Goal: Find specific page/section: Find specific page/section

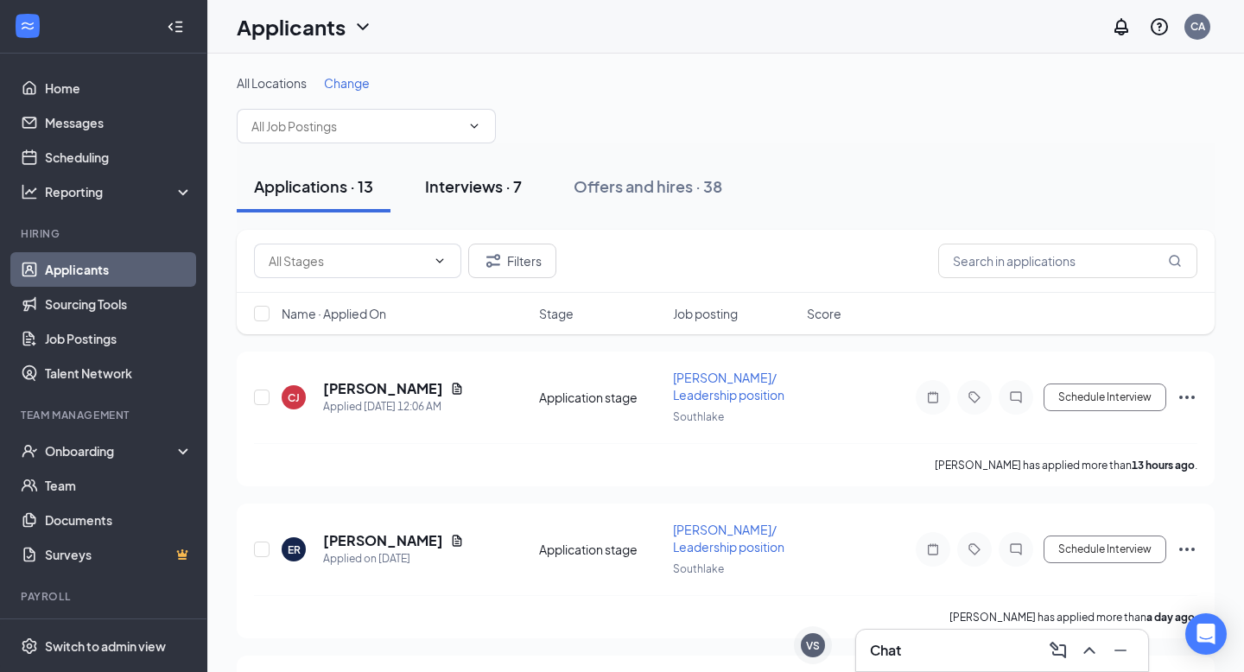
click at [471, 202] on button "Interviews · 7" at bounding box center [473, 187] width 131 height 52
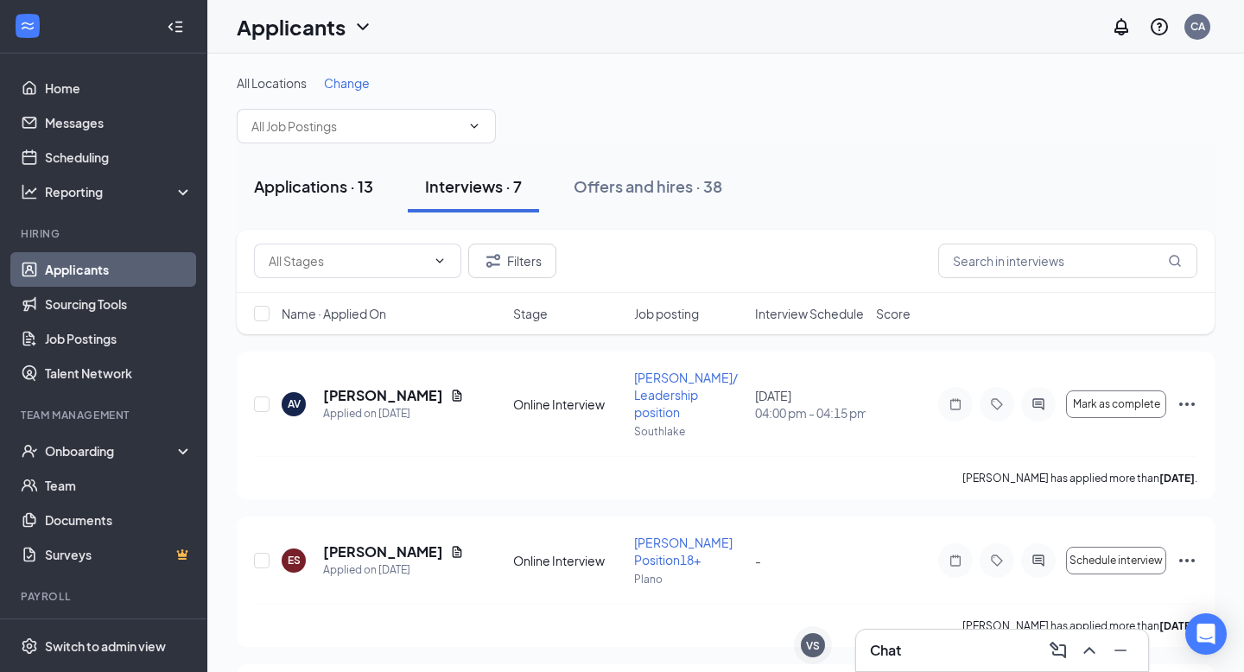
click at [302, 181] on div "Applications · 13" at bounding box center [313, 186] width 119 height 22
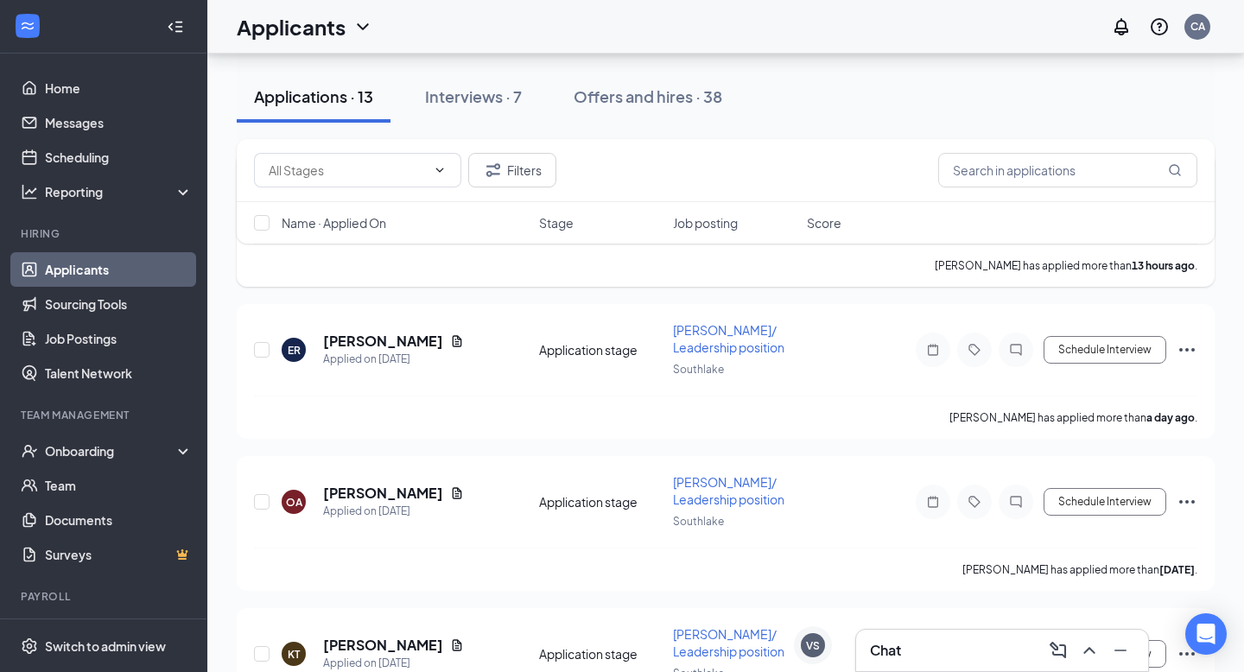
scroll to position [201, 0]
click at [456, 98] on div "Interviews · 7" at bounding box center [473, 97] width 97 height 22
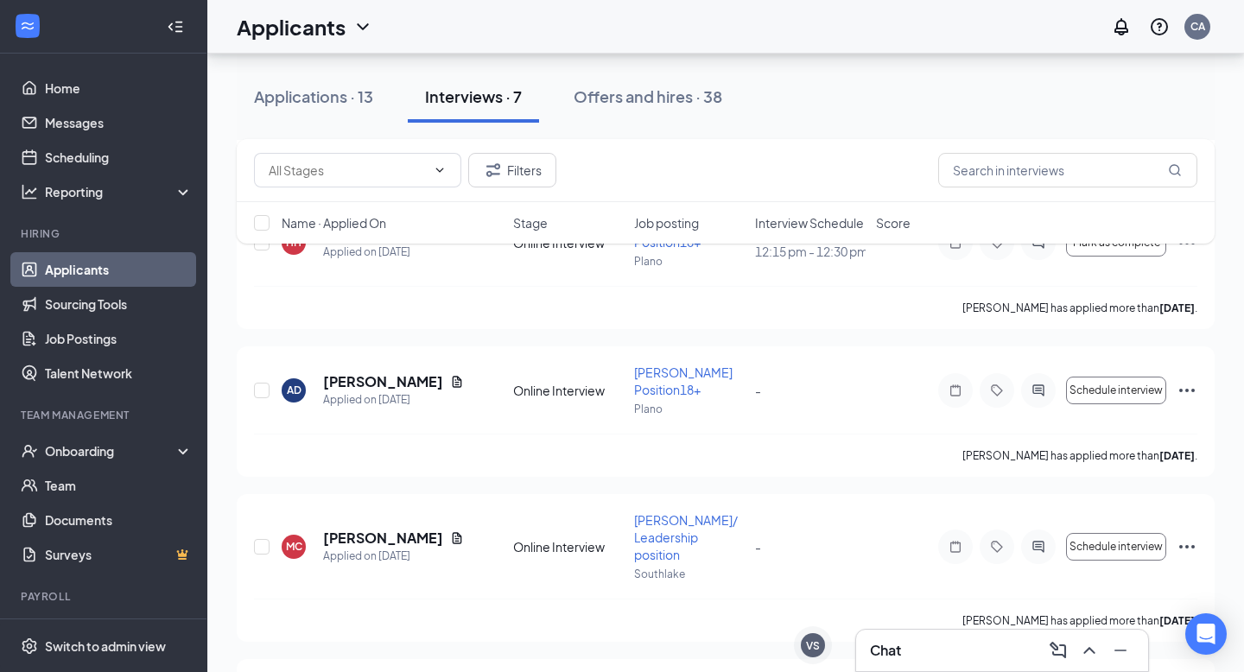
scroll to position [315, 0]
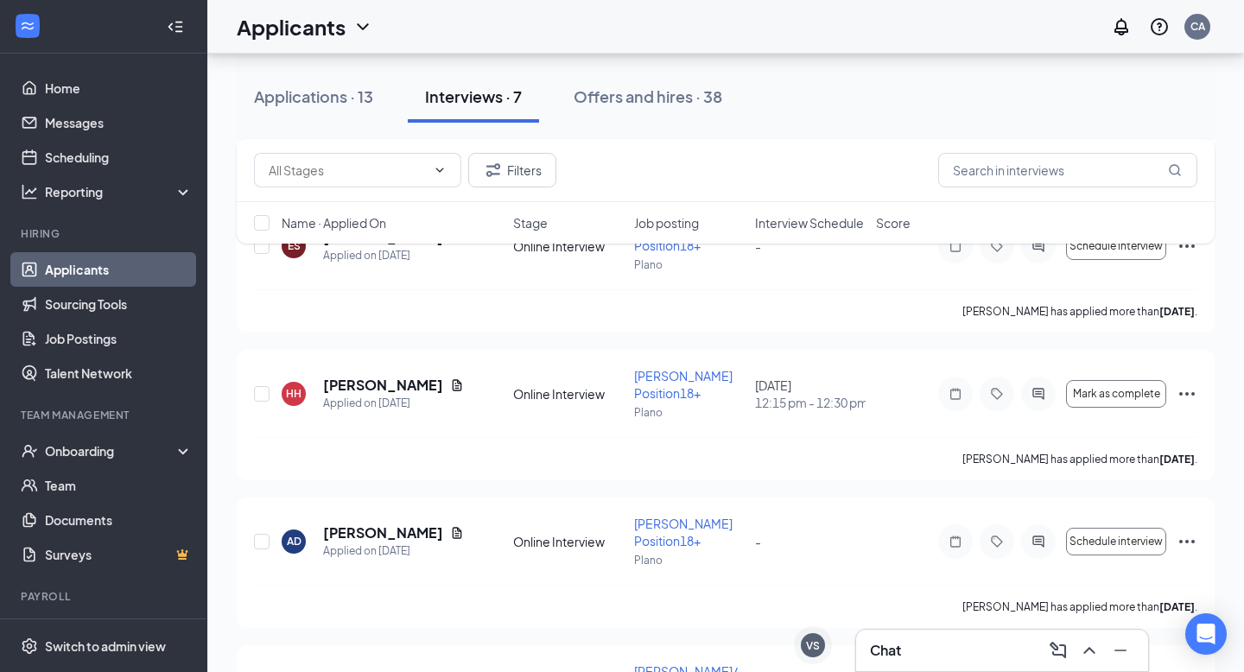
click at [792, 210] on div "Name · Applied On Stage Job posting Interview Schedule Score" at bounding box center [726, 222] width 978 height 41
click at [792, 221] on span "Interview Schedule" at bounding box center [809, 222] width 109 height 17
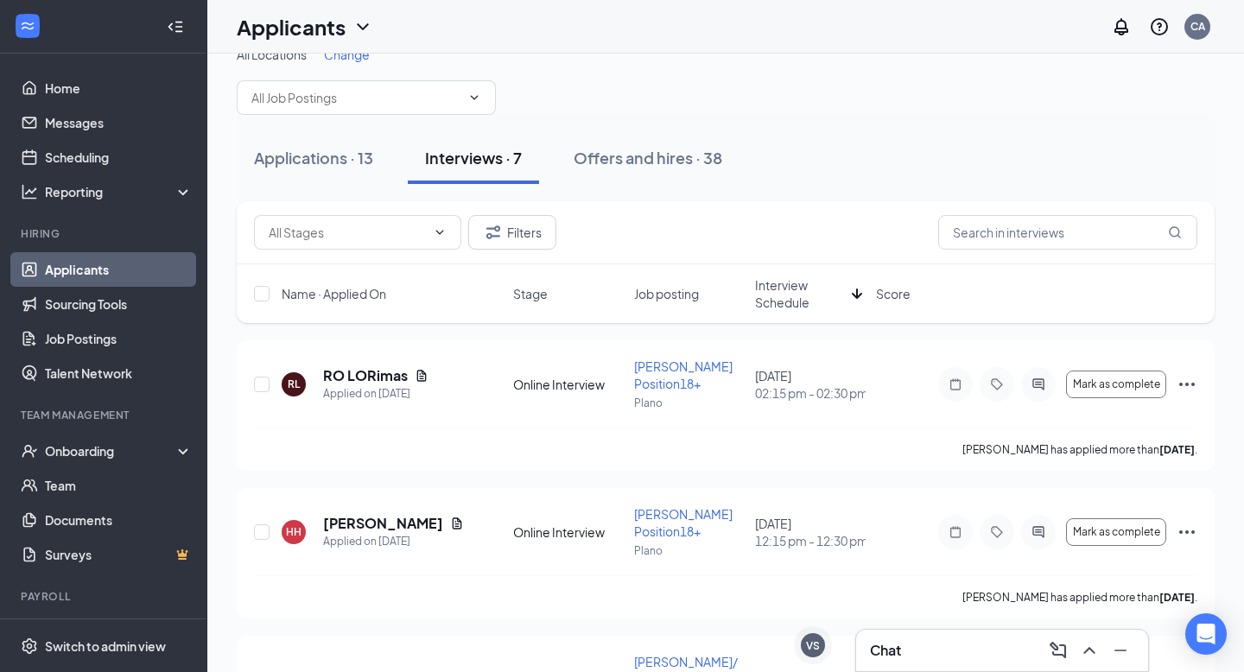
scroll to position [30, 0]
click at [798, 278] on span "Interview Schedule" at bounding box center [800, 292] width 90 height 35
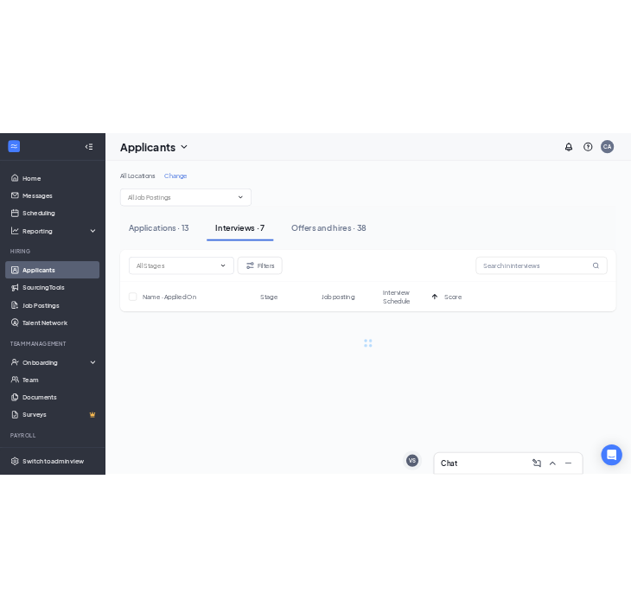
scroll to position [0, 0]
